Goal: Register for event/course

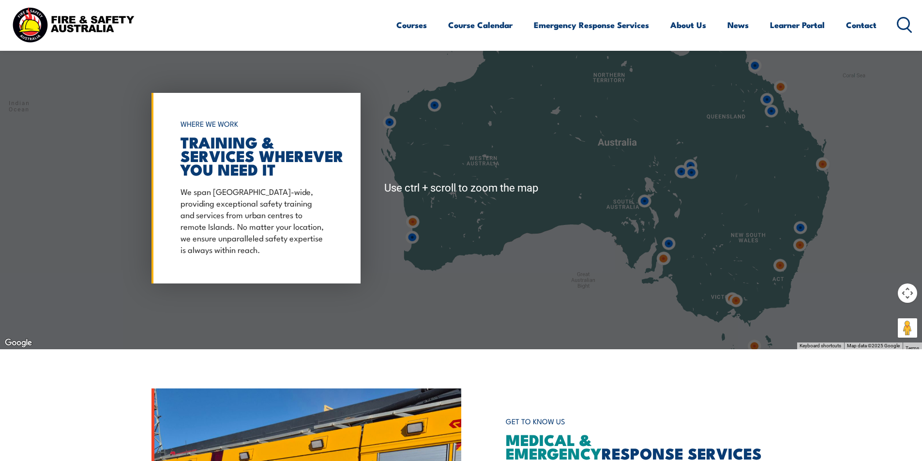
scroll to position [823, 0]
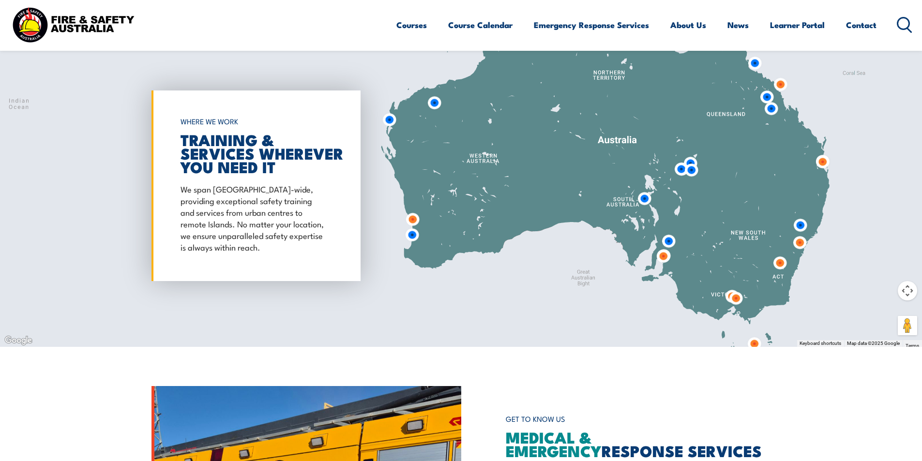
click at [820, 165] on img at bounding box center [823, 162] width 18 height 18
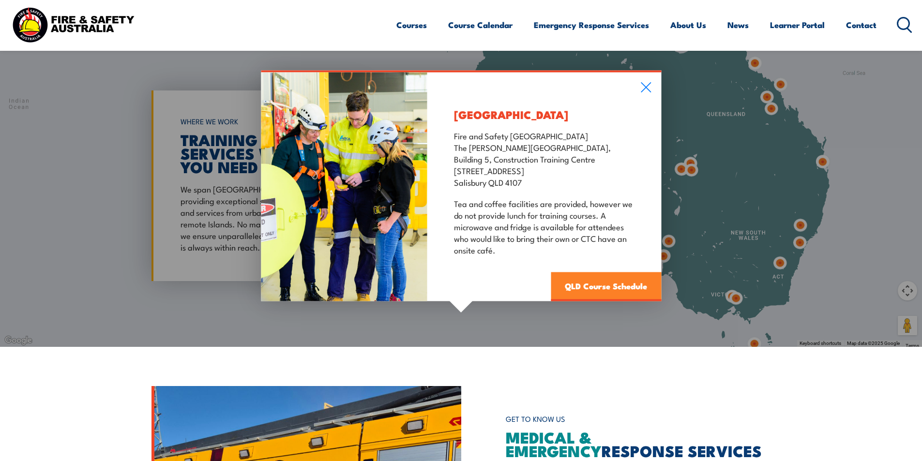
click at [589, 287] on link "QLD Course Schedule" at bounding box center [606, 286] width 110 height 29
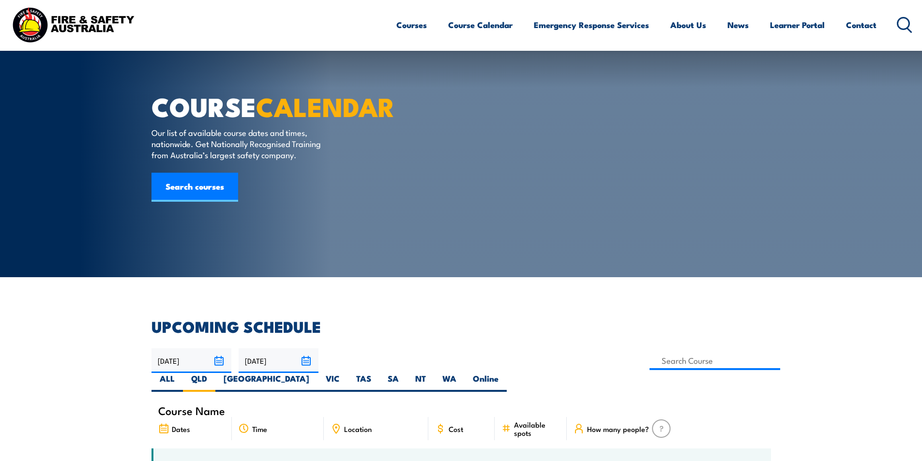
scroll to position [290, 0]
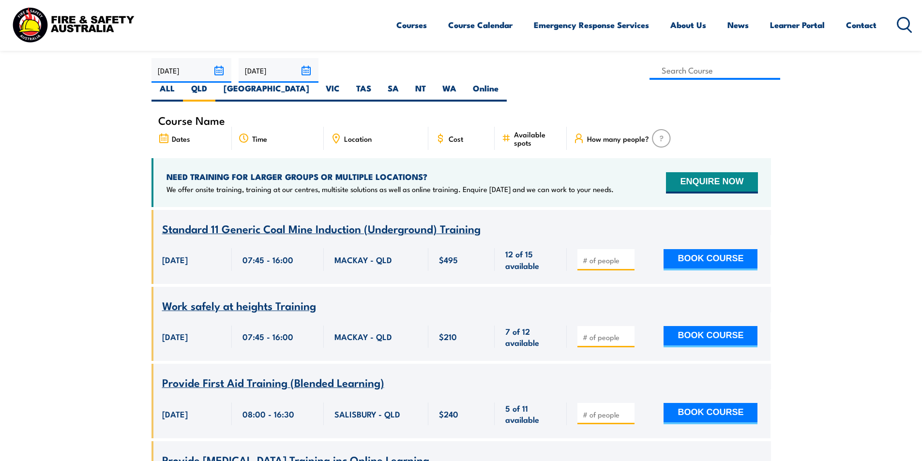
click at [174, 135] on span "Dates" at bounding box center [181, 139] width 18 height 8
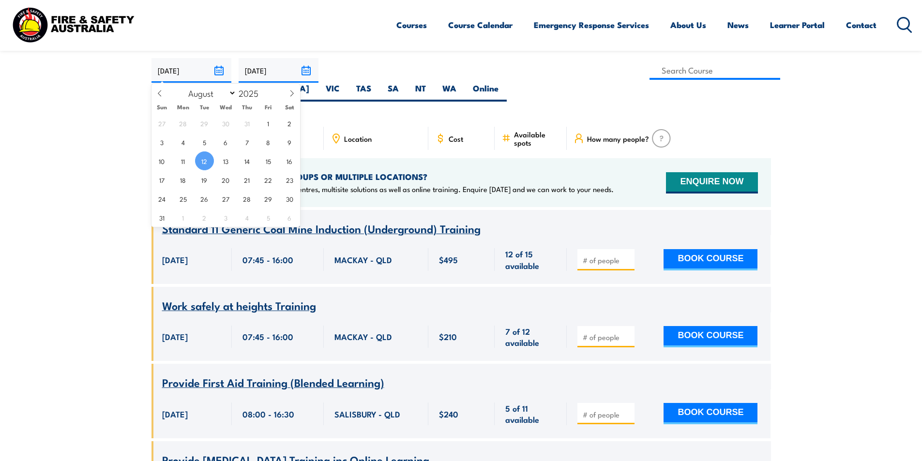
click at [216, 71] on input "12/08/2025" at bounding box center [191, 70] width 80 height 25
click at [201, 198] on span "26" at bounding box center [204, 198] width 19 height 19
type input "[DATE]"
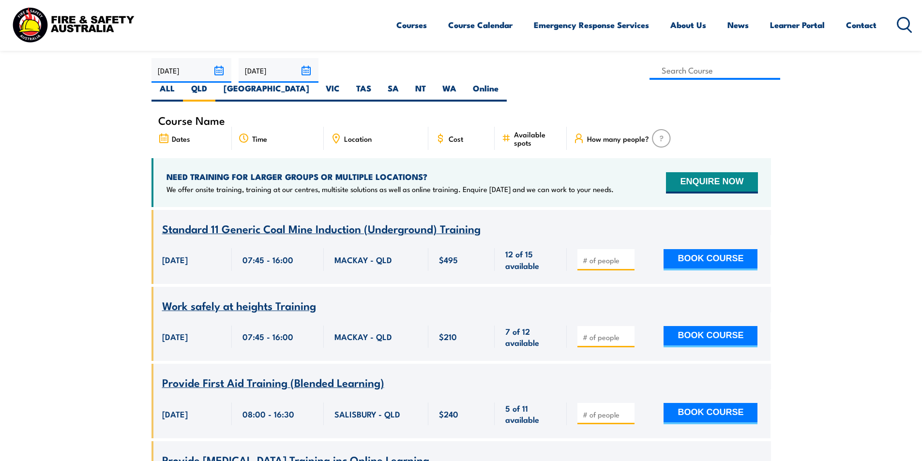
click at [283, 76] on input "[DATE]" at bounding box center [279, 70] width 80 height 25
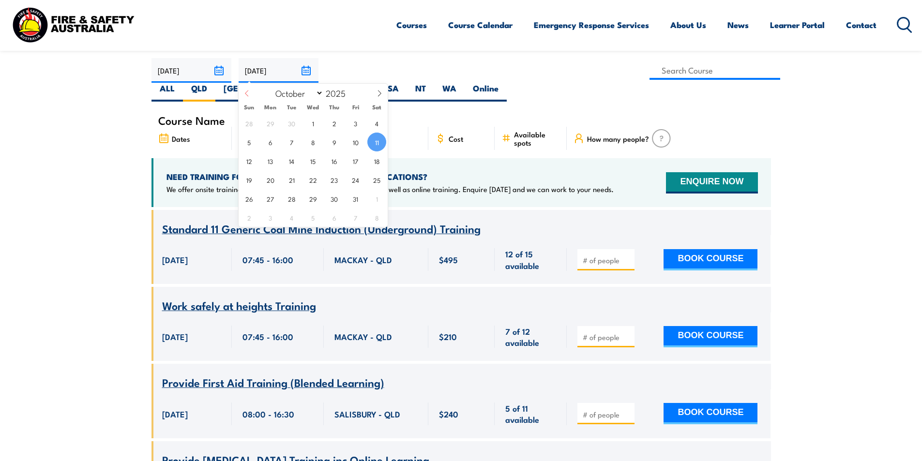
click at [253, 91] on span at bounding box center [247, 97] width 16 height 26
select select "8"
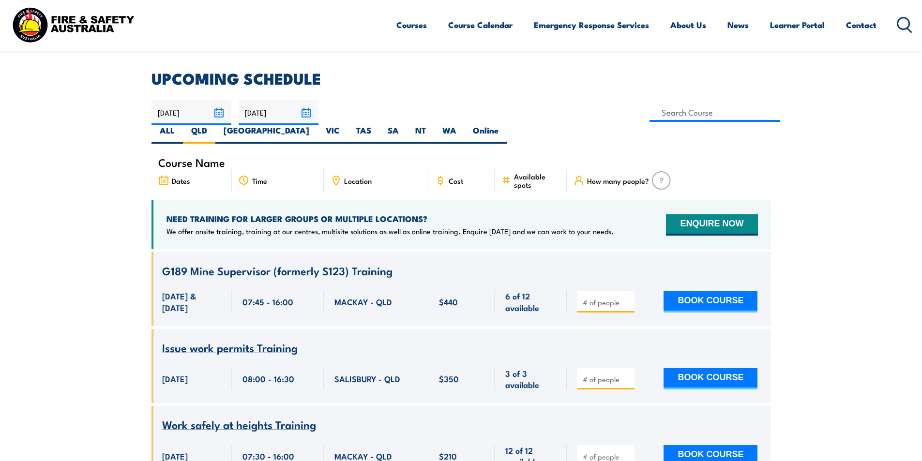
scroll to position [223, 0]
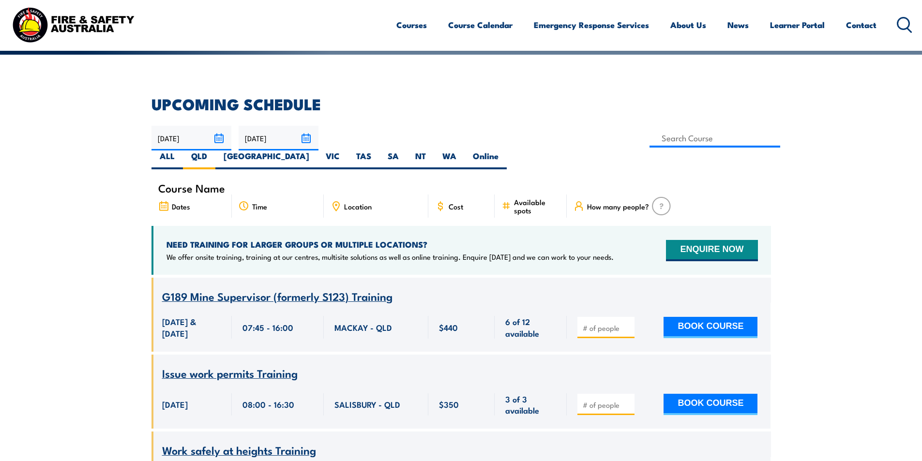
click at [265, 142] on input "[DATE]" at bounding box center [279, 138] width 80 height 25
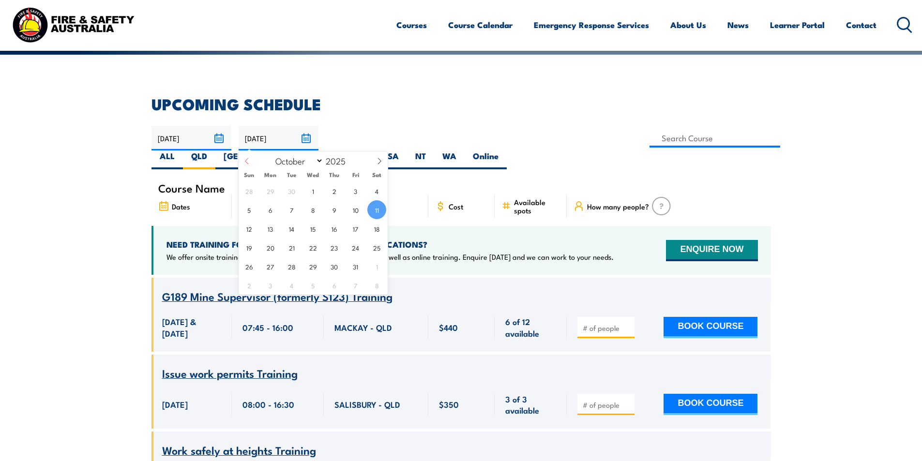
click at [248, 163] on icon at bounding box center [246, 161] width 7 height 7
click at [252, 162] on span at bounding box center [247, 164] width 16 height 26
select select "7"
click at [360, 268] on span "29" at bounding box center [355, 266] width 19 height 19
type input "29/08/2025"
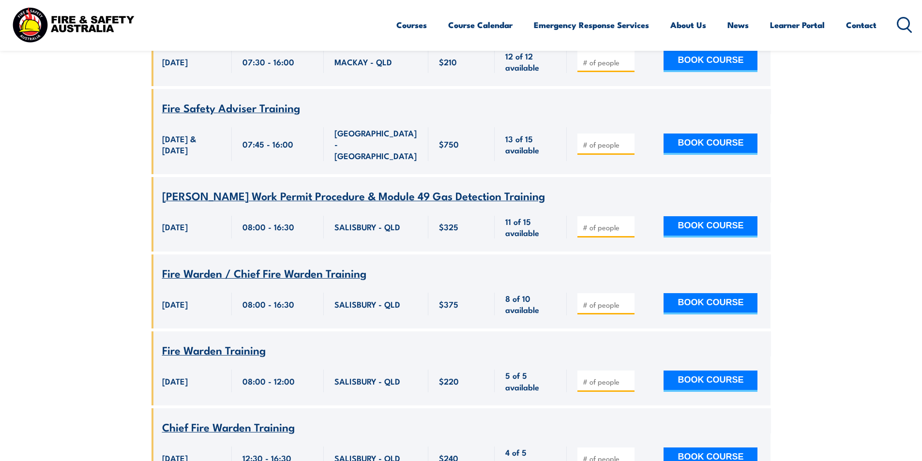
scroll to position [658, 0]
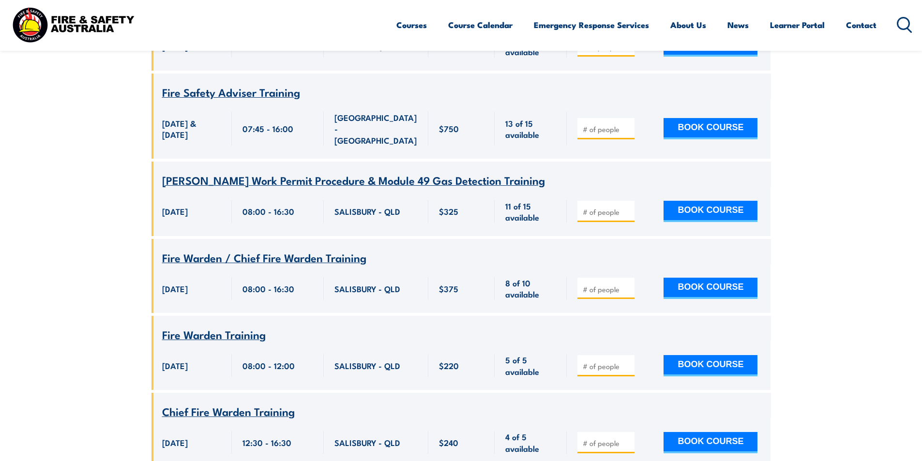
drag, startPoint x: 230, startPoint y: 303, endPoint x: 406, endPoint y: 300, distance: 175.7
click at [406, 329] on div "Fire Warden Training" at bounding box center [461, 335] width 598 height 12
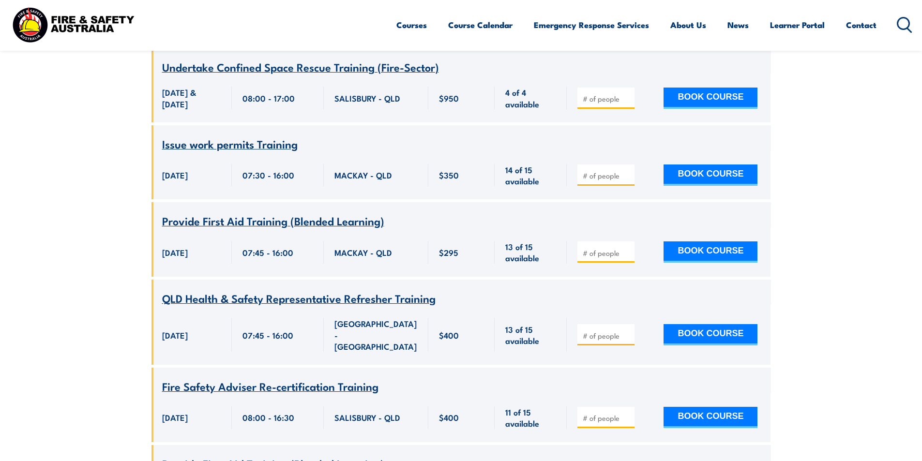
scroll to position [1239, 0]
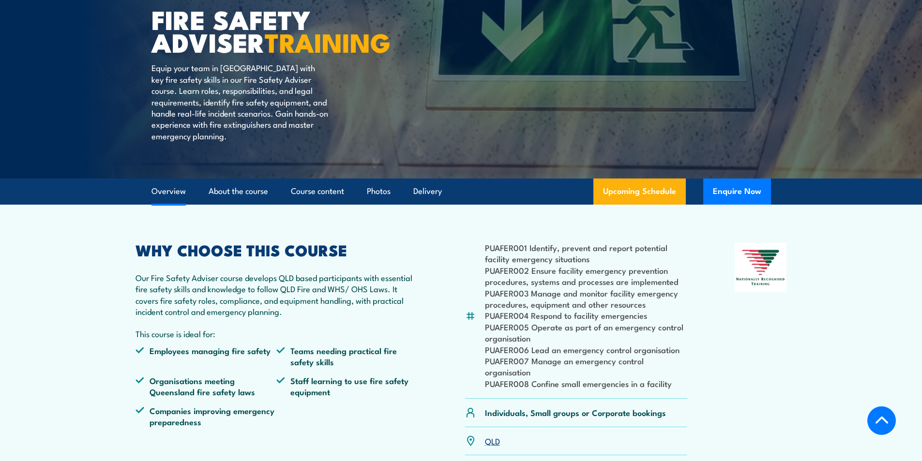
scroll to position [242, 0]
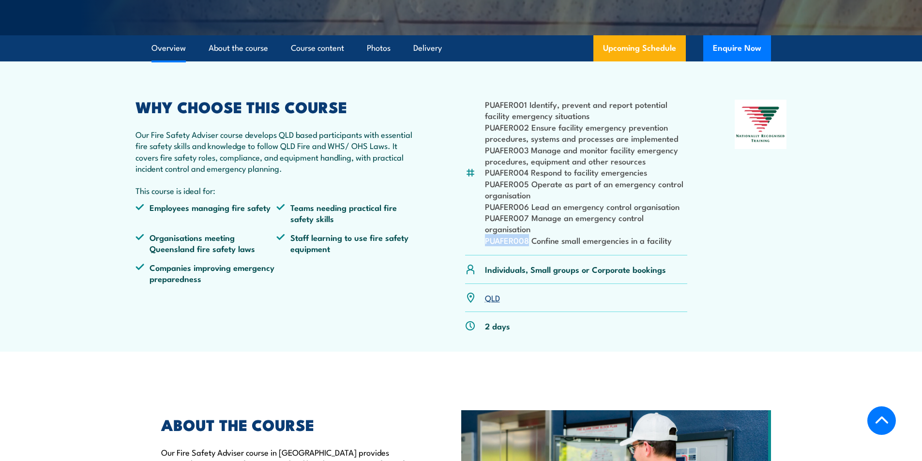
drag, startPoint x: 529, startPoint y: 266, endPoint x: 478, endPoint y: 263, distance: 51.4
click at [478, 256] on div "PUAFER001 Identify, prevent and report potential facility emergency situations …" at bounding box center [576, 178] width 223 height 156
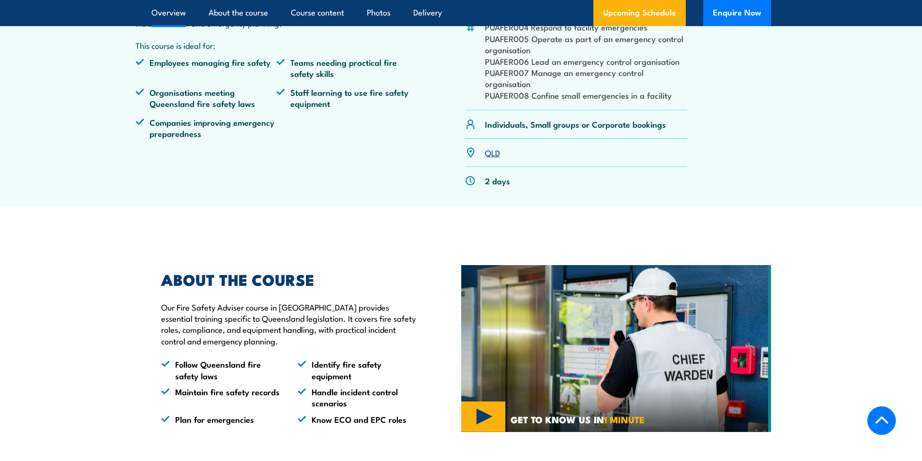
scroll to position [0, 0]
